Goal: Navigation & Orientation: Understand site structure

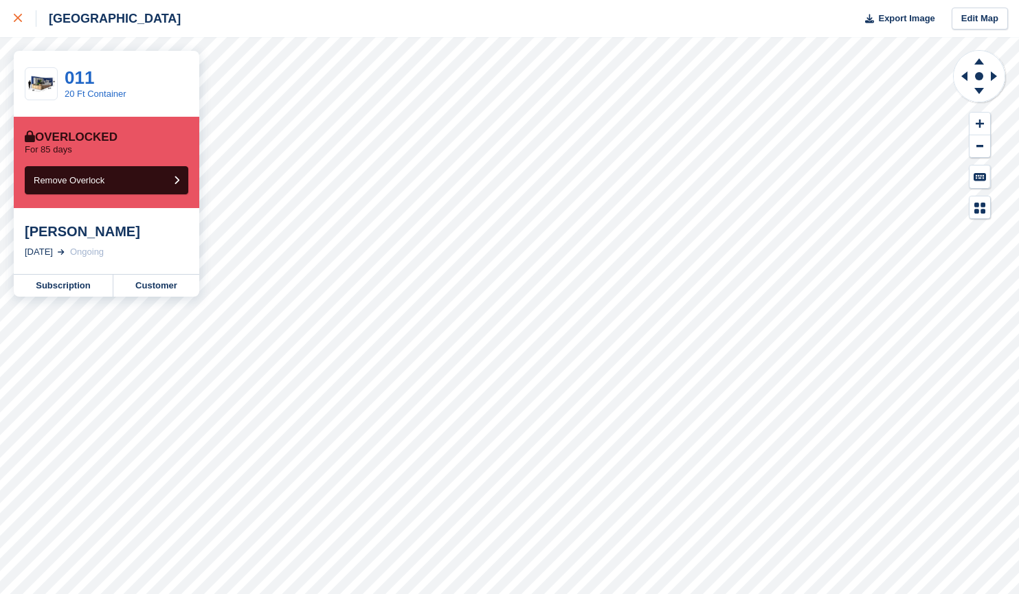
click at [17, 25] on div at bounding box center [25, 18] width 23 height 16
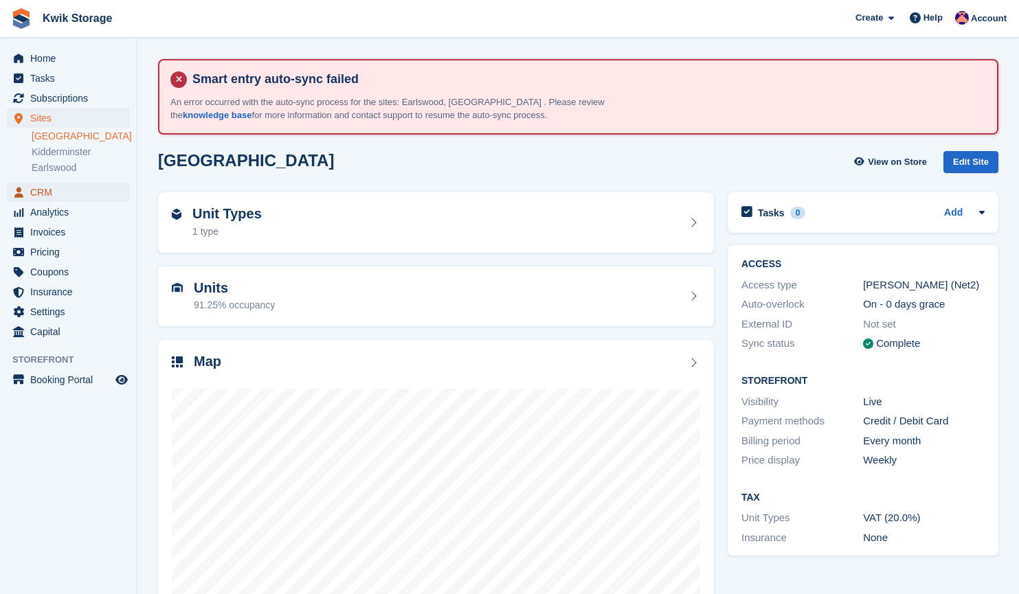
click at [43, 190] on span "CRM" at bounding box center [71, 192] width 82 height 19
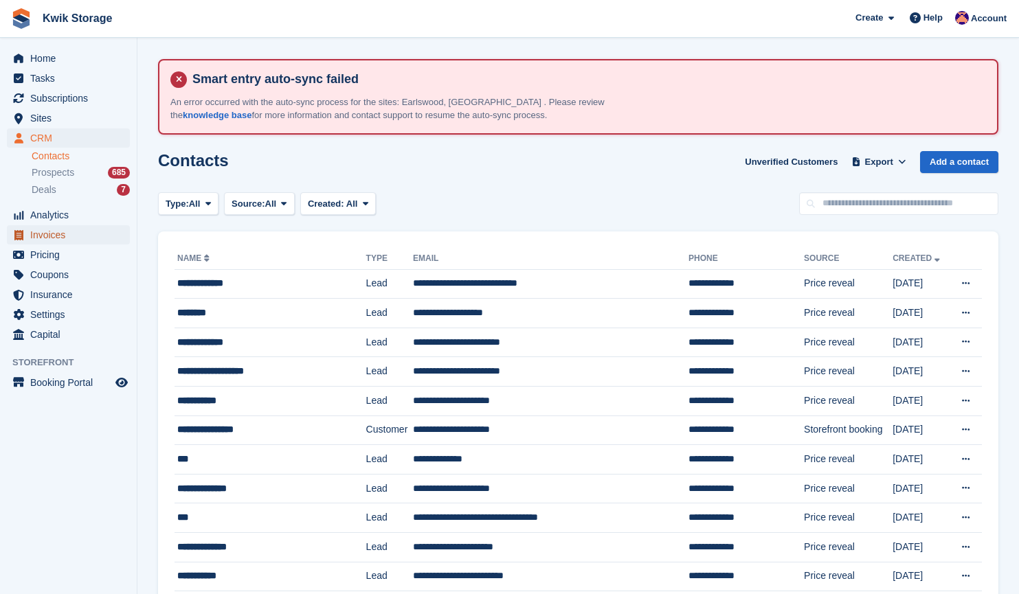
click at [51, 233] on span "Invoices" at bounding box center [71, 234] width 82 height 19
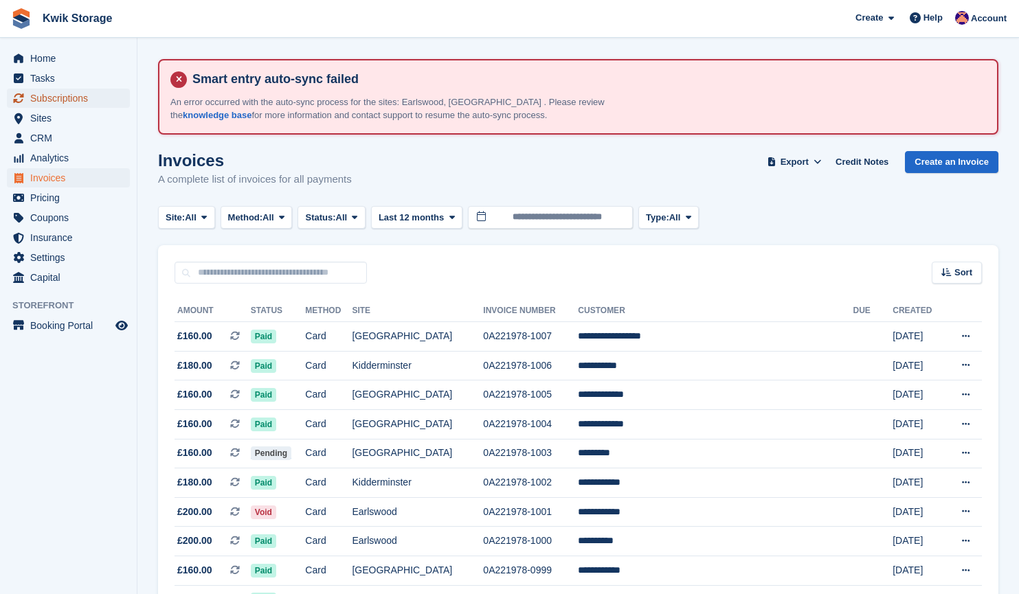
click at [88, 104] on span "Subscriptions" at bounding box center [71, 98] width 82 height 19
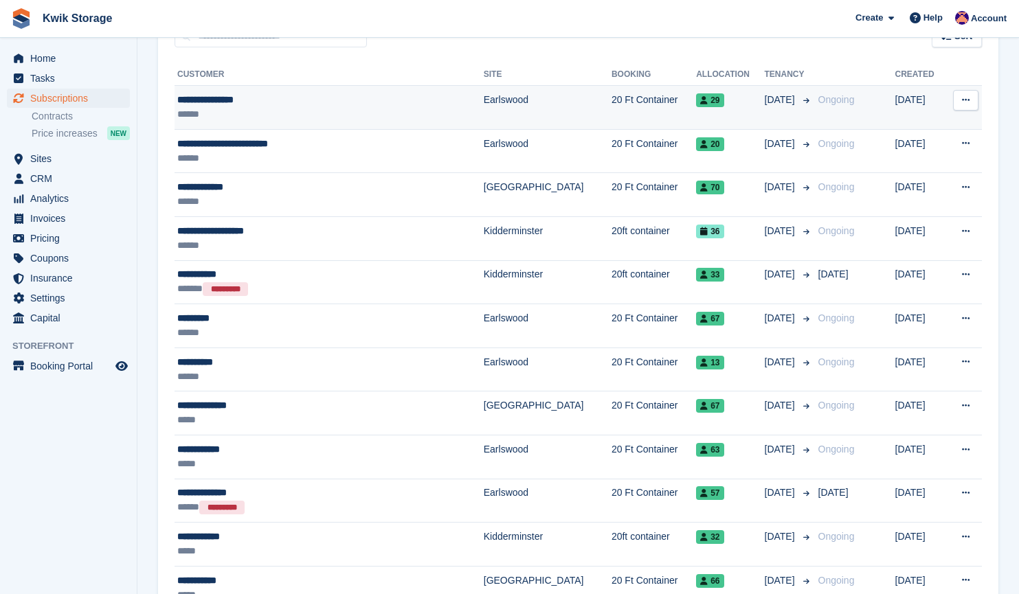
scroll to position [229, 0]
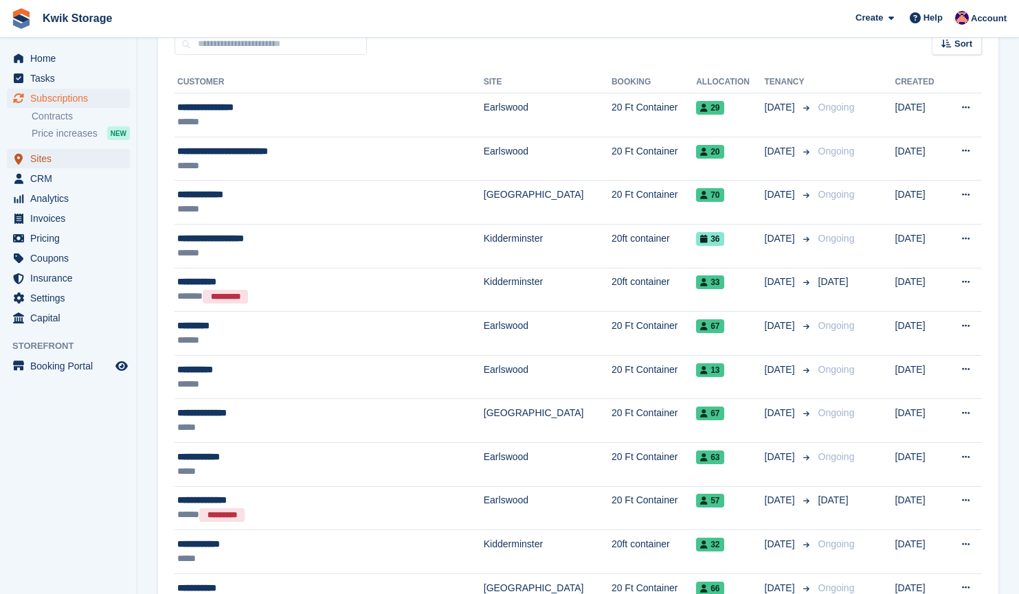
click at [87, 165] on span "Sites" at bounding box center [71, 158] width 82 height 19
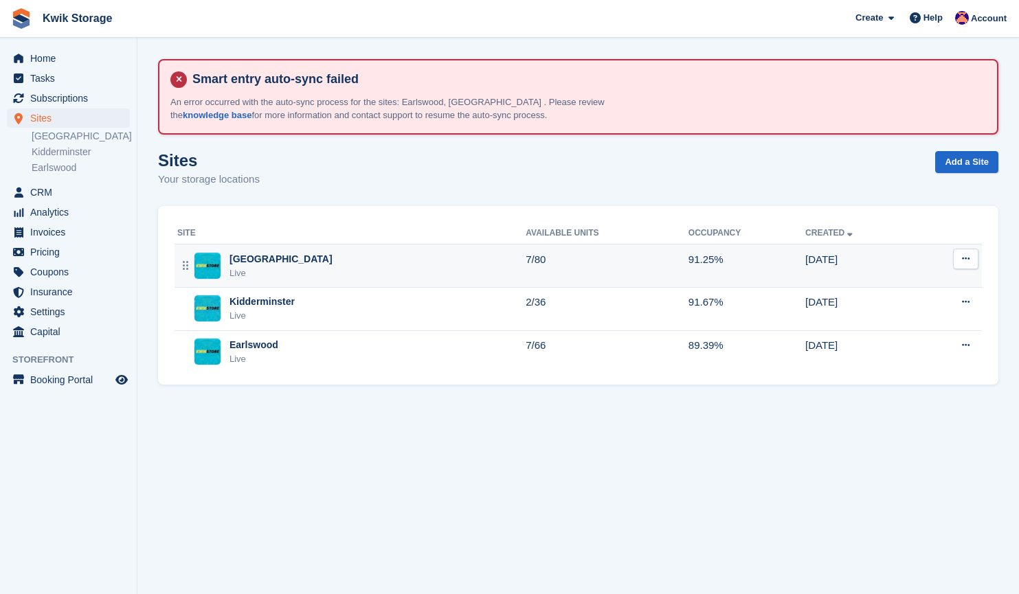
click at [342, 274] on div "Willenhall Live" at bounding box center [351, 266] width 348 height 28
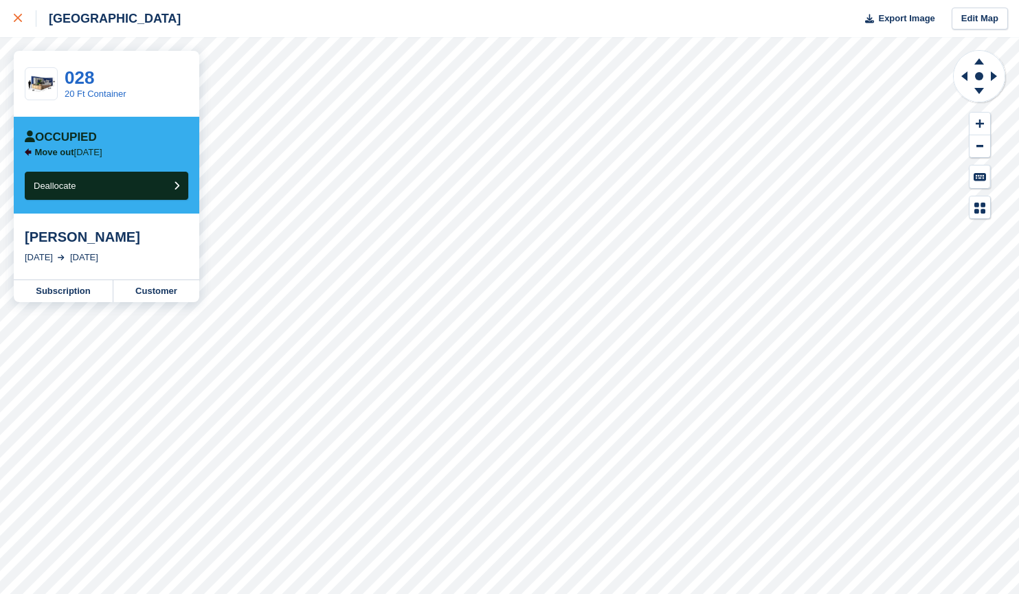
click at [13, 15] on link at bounding box center [18, 18] width 36 height 37
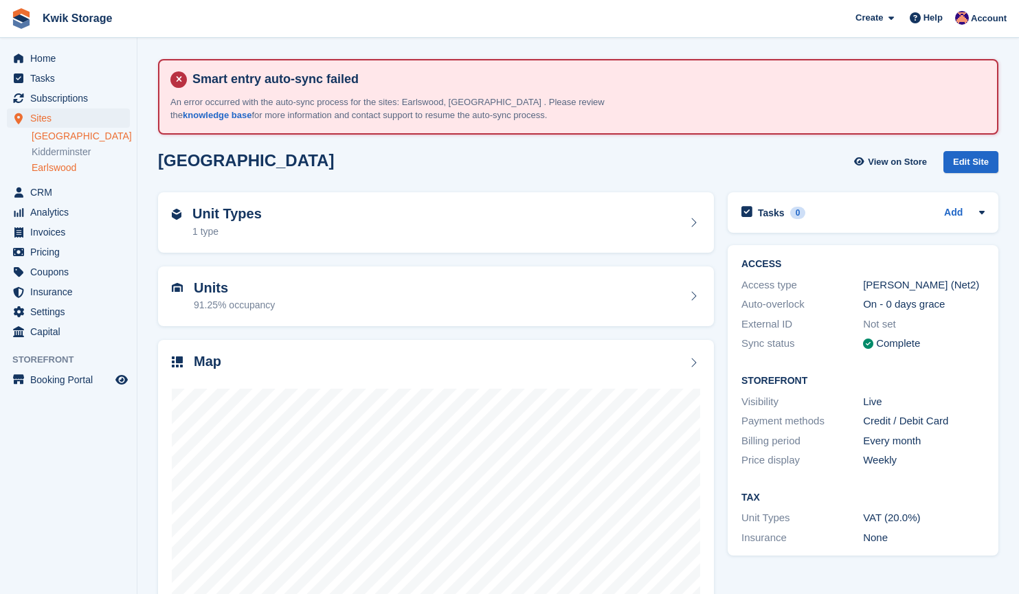
click at [79, 168] on link "Earlswood" at bounding box center [81, 167] width 98 height 13
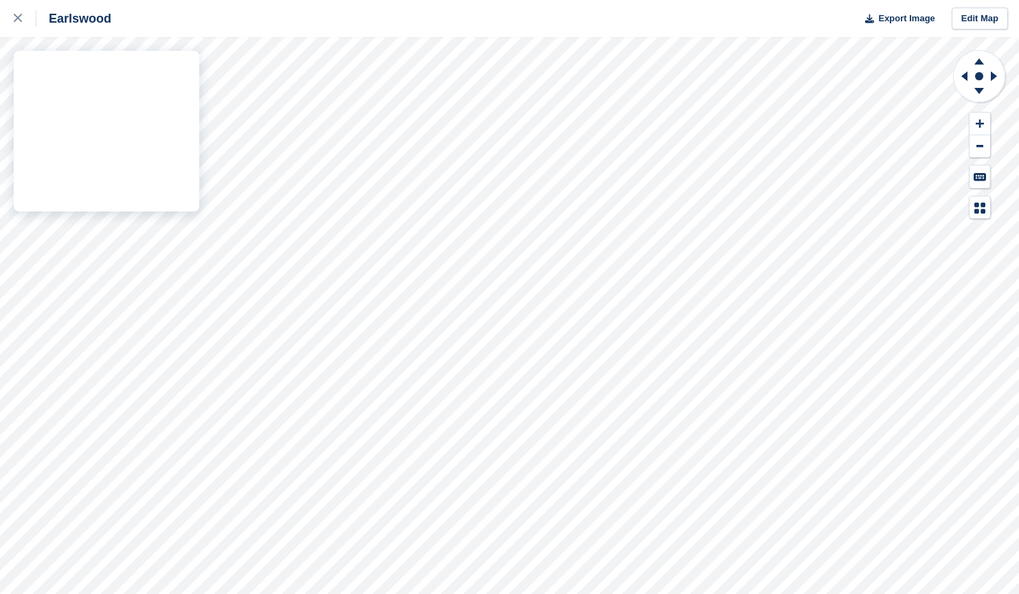
click at [155, 219] on div "Earlswood Export Image Edit Map" at bounding box center [509, 297] width 1019 height 594
